Goal: Book appointment/travel/reservation

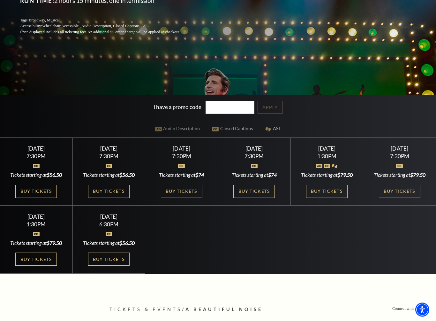
scroll to position [158, 0]
click at [113, 191] on link "Buy Tickets" at bounding box center [109, 191] width 42 height 13
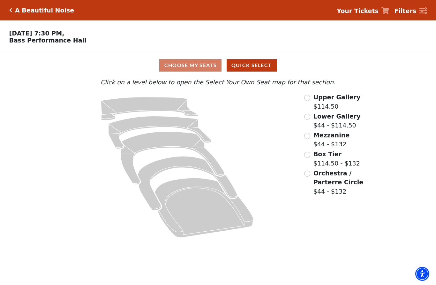
click at [106, 150] on icon at bounding box center [177, 167] width 236 height 149
click at [195, 214] on icon "Orchestra / Parterre Circle - Seats Available: 5" at bounding box center [204, 207] width 99 height 59
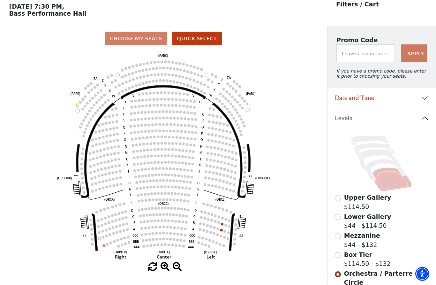
scroll to position [30, 0]
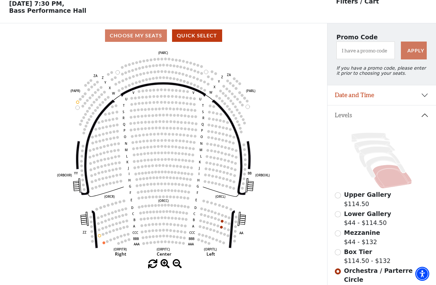
click at [339, 216] on input "Lower Gallery$44 - $114.50\a" at bounding box center [338, 214] width 6 height 6
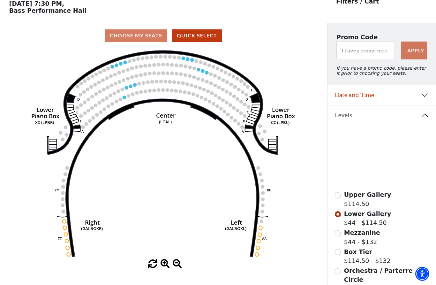
click at [339, 198] on input "Upper Gallery$114.50\a" at bounding box center [338, 195] width 6 height 6
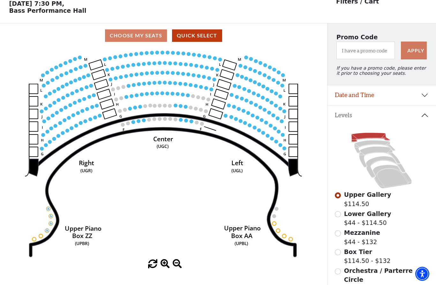
click at [338, 269] on input "Orchestra / Parterre Circle$44 - $132\a" at bounding box center [338, 271] width 6 height 6
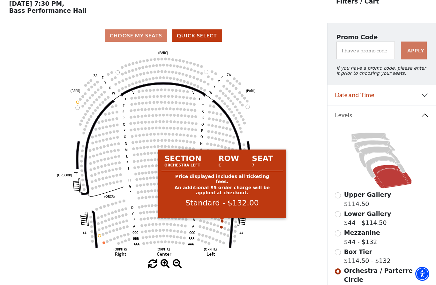
click at [223, 221] on circle at bounding box center [222, 221] width 3 height 3
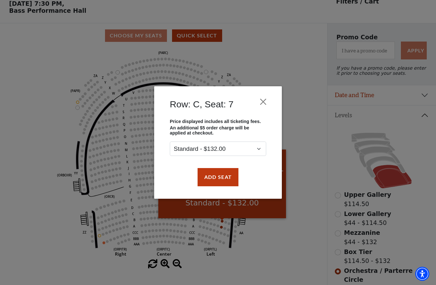
click at [261, 101] on button "Close" at bounding box center [264, 102] width 12 height 12
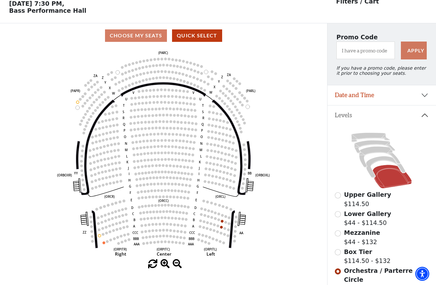
click at [133, 37] on div "Choose My Seats Quick Select" at bounding box center [163, 35] width 327 height 12
